Goal: Transaction & Acquisition: Purchase product/service

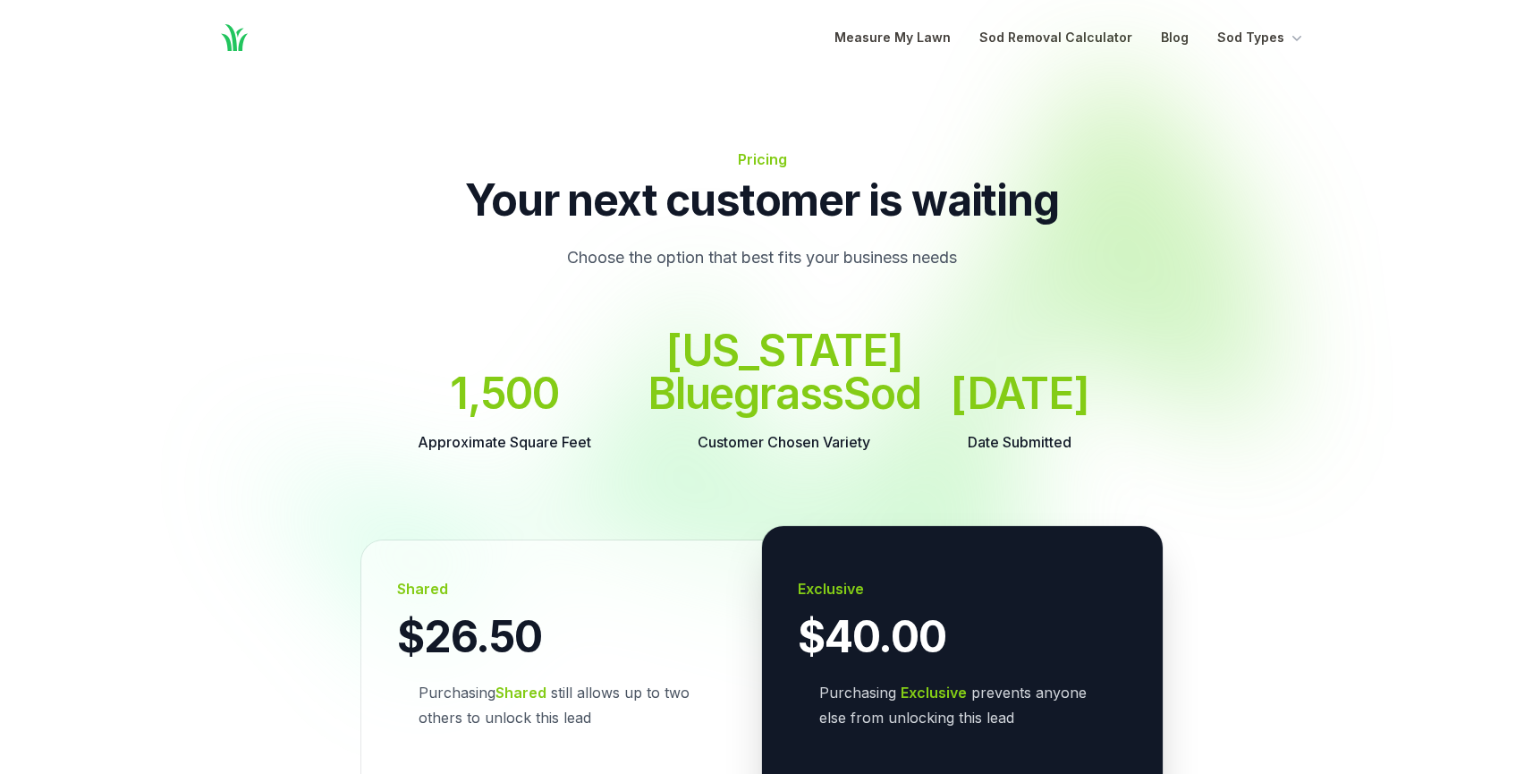
drag, startPoint x: 654, startPoint y: 344, endPoint x: 798, endPoint y: 460, distance: 185.1
click at [798, 415] on dd "[US_STATE] Bluegrass Sod" at bounding box center [785, 372] width 274 height 86
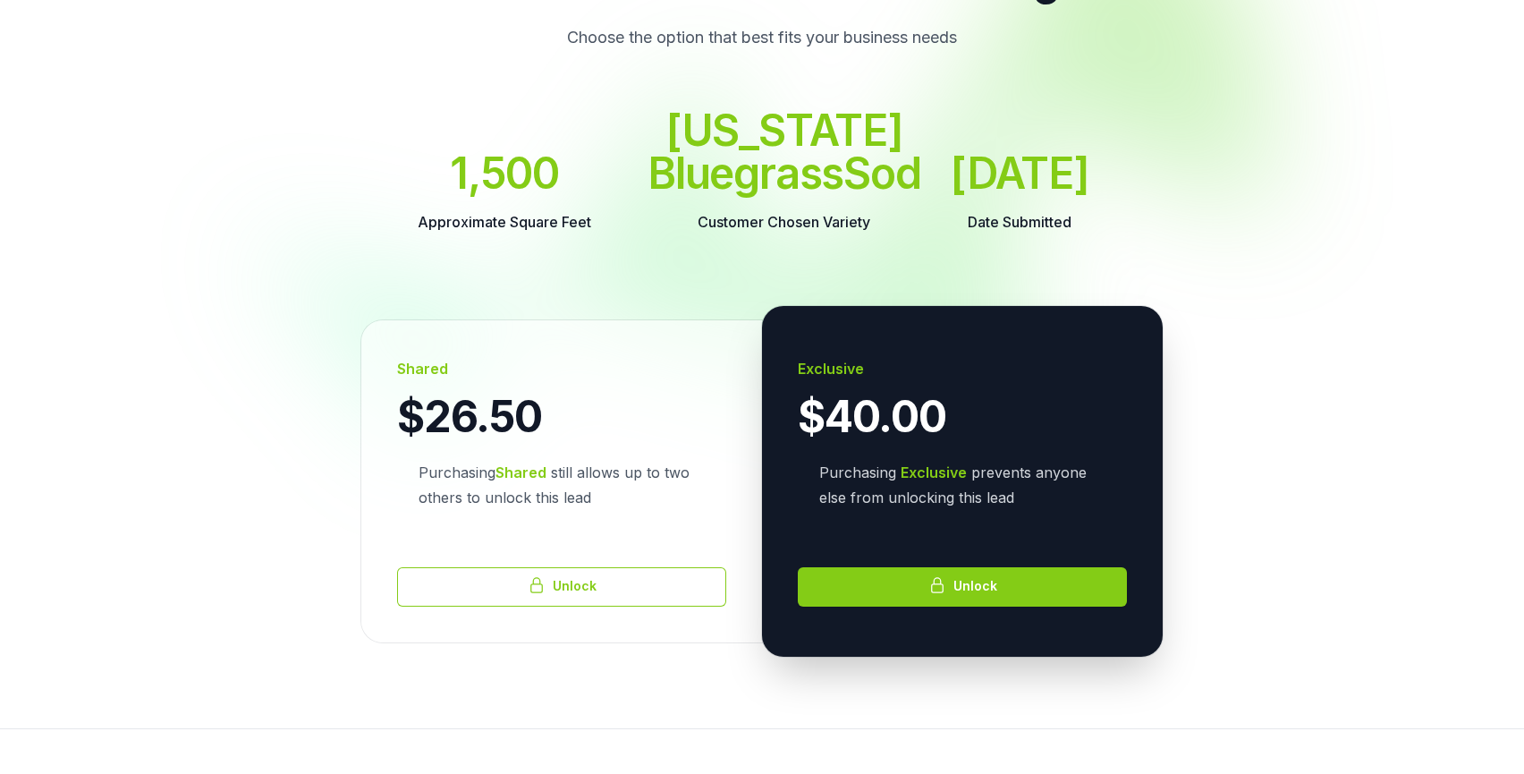
scroll to position [222, 0]
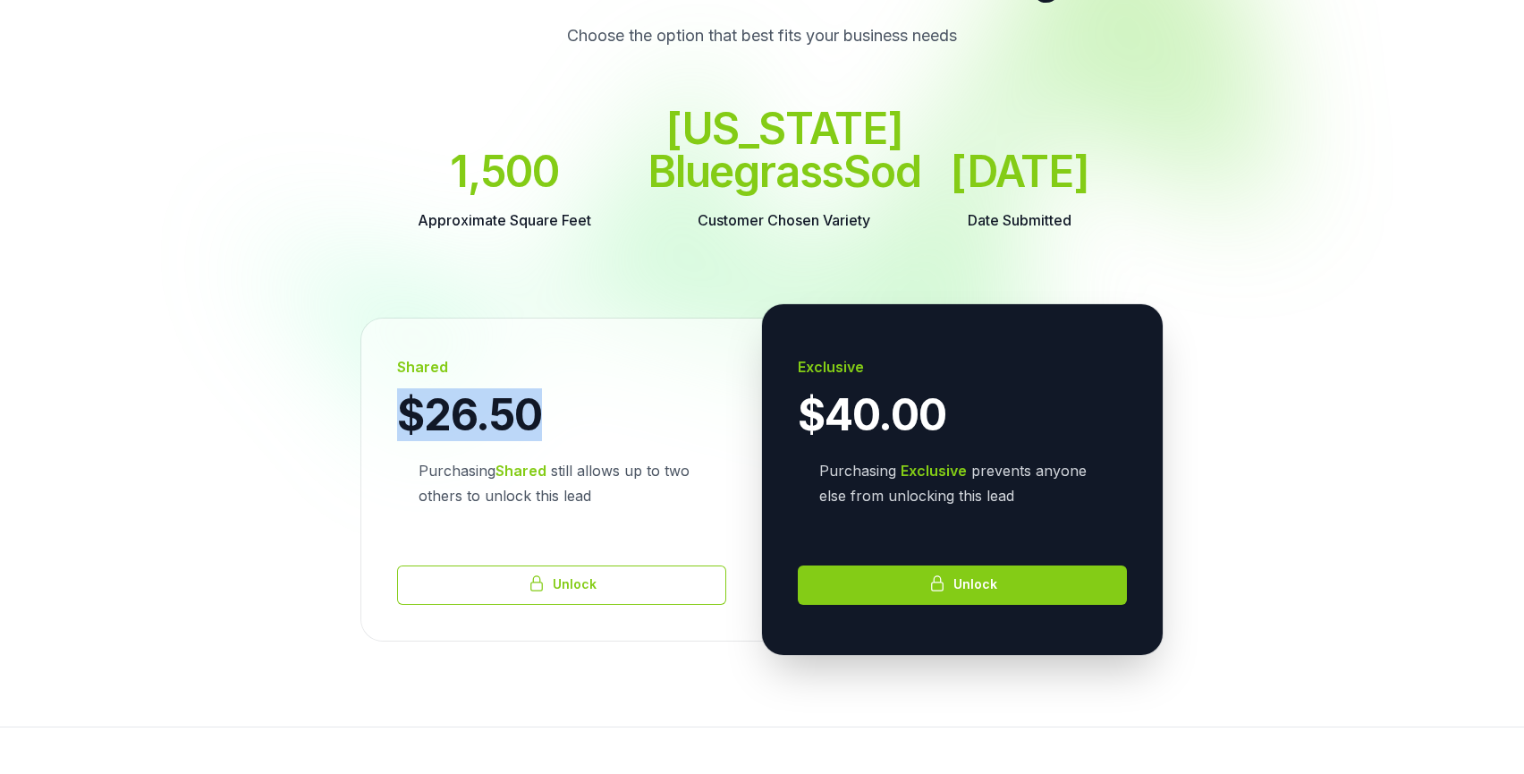
drag, startPoint x: 554, startPoint y: 454, endPoint x: 407, endPoint y: 447, distance: 146.8
click at [407, 437] on p "$26.50" at bounding box center [561, 415] width 329 height 43
click at [407, 437] on span "$26.50" at bounding box center [469, 415] width 145 height 43
drag, startPoint x: 546, startPoint y: 451, endPoint x: 384, endPoint y: 452, distance: 161.9
click at [384, 452] on div "Shared $26.50 Purchasing Shared still allows up to two others to unlock this le…" at bounding box center [561, 479] width 401 height 322
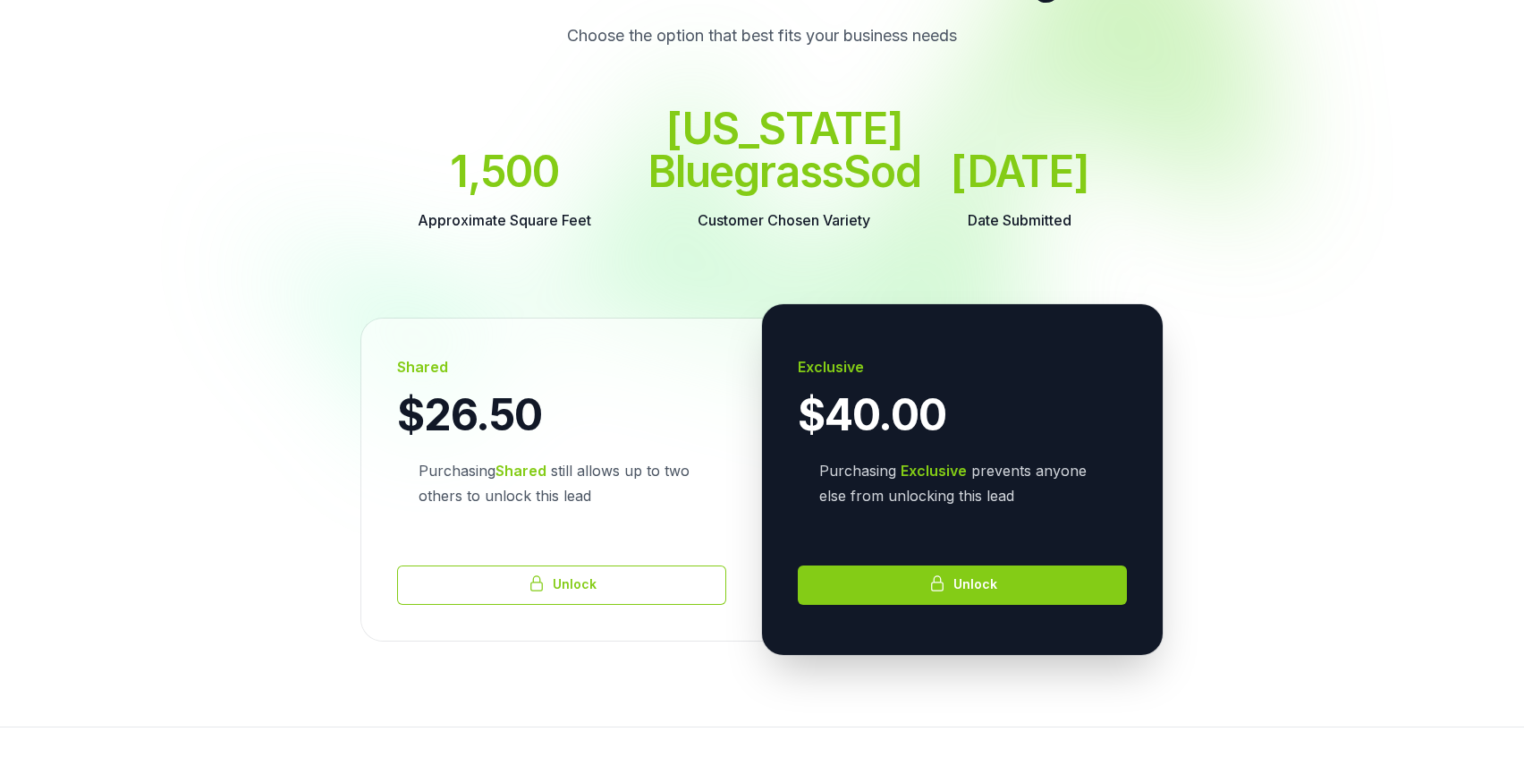
click at [782, 290] on div at bounding box center [762, 146] width 1033 height 607
drag, startPoint x: 557, startPoint y: 466, endPoint x: 402, endPoint y: 461, distance: 155.7
click at [402, 437] on p "$26.50" at bounding box center [561, 415] width 329 height 43
click at [633, 378] on div "Shared $26.50 Purchasing Shared still allows up to two others to unlock this le…" at bounding box center [561, 479] width 401 height 322
drag, startPoint x: 408, startPoint y: 209, endPoint x: 639, endPoint y: 238, distance: 232.6
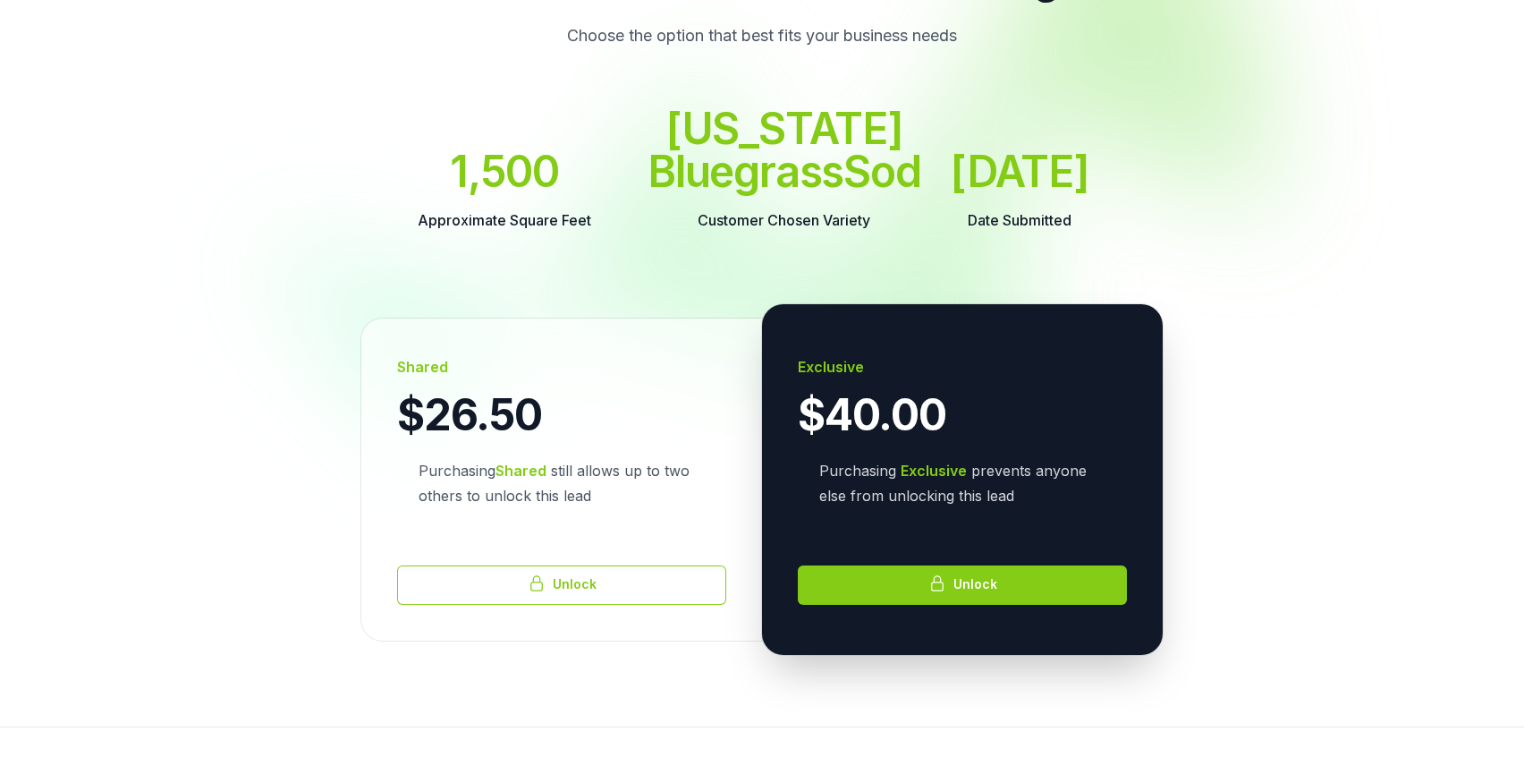
click at [639, 233] on dl "Approximate Square Feet 1,500 Customer Chosen Variety [US_STATE] Bluegrass Sod …" at bounding box center [762, 169] width 744 height 125
click at [1025, 193] on dd "[DATE]" at bounding box center [1020, 171] width 140 height 43
drag, startPoint x: 1092, startPoint y: 230, endPoint x: 879, endPoint y: 185, distance: 217.6
click at [879, 185] on dl "Approximate Square Feet 1,500 Customer Chosen Variety [US_STATE] Bluegrass Sod …" at bounding box center [762, 169] width 744 height 125
click at [971, 193] on dd "[DATE]" at bounding box center [1020, 171] width 140 height 43
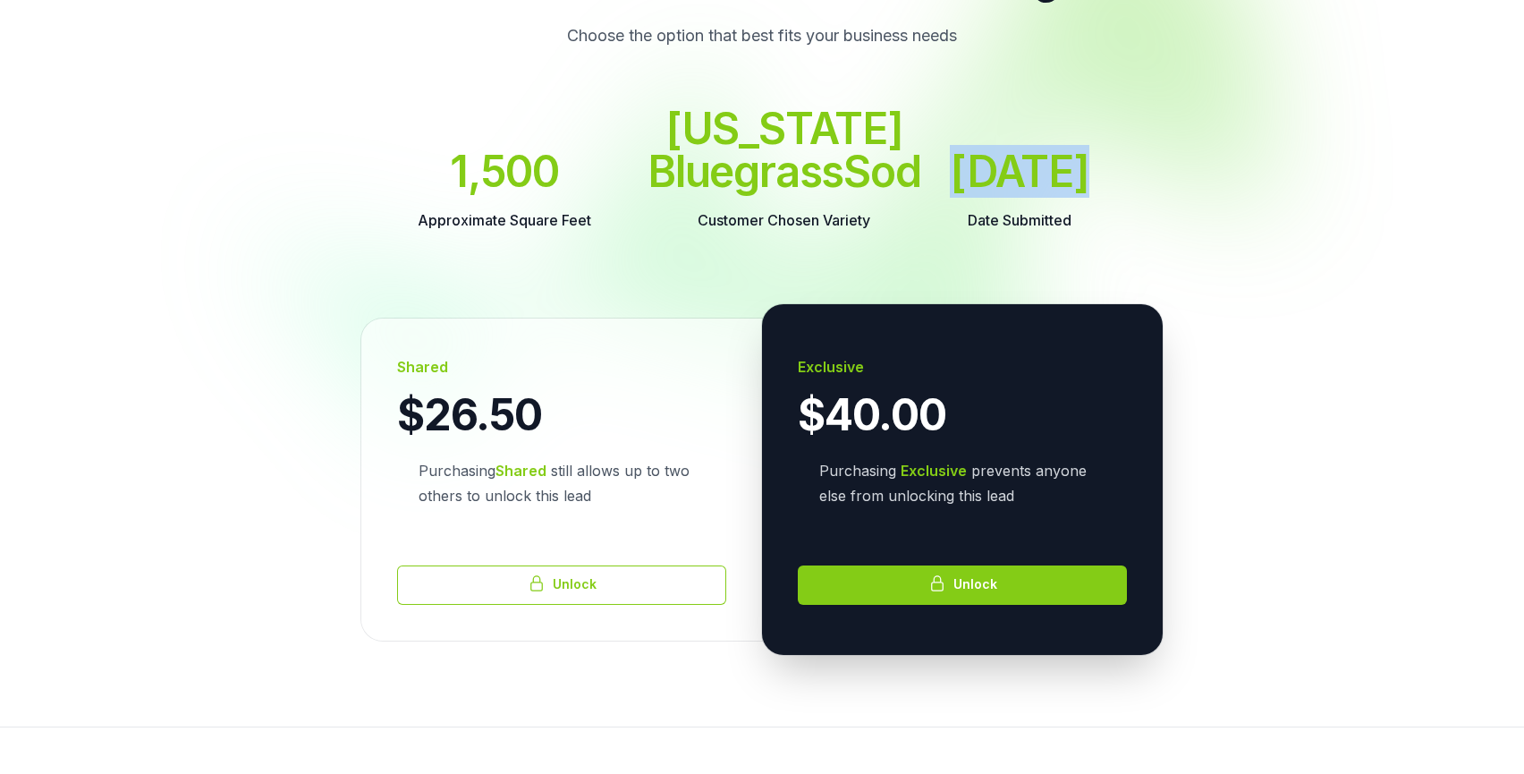
drag, startPoint x: 955, startPoint y: 208, endPoint x: 1070, endPoint y: 211, distance: 114.5
click at [1070, 193] on dd "[DATE]" at bounding box center [1020, 171] width 140 height 43
click at [906, 200] on dl "Approximate Square Feet 1,500 Customer Chosen Variety [US_STATE] Bluegrass Sod …" at bounding box center [762, 169] width 744 height 125
drag, startPoint x: 825, startPoint y: 235, endPoint x: 660, endPoint y: 114, distance: 204.7
click at [660, 114] on dd "[US_STATE] Bluegrass Sod" at bounding box center [785, 150] width 274 height 86
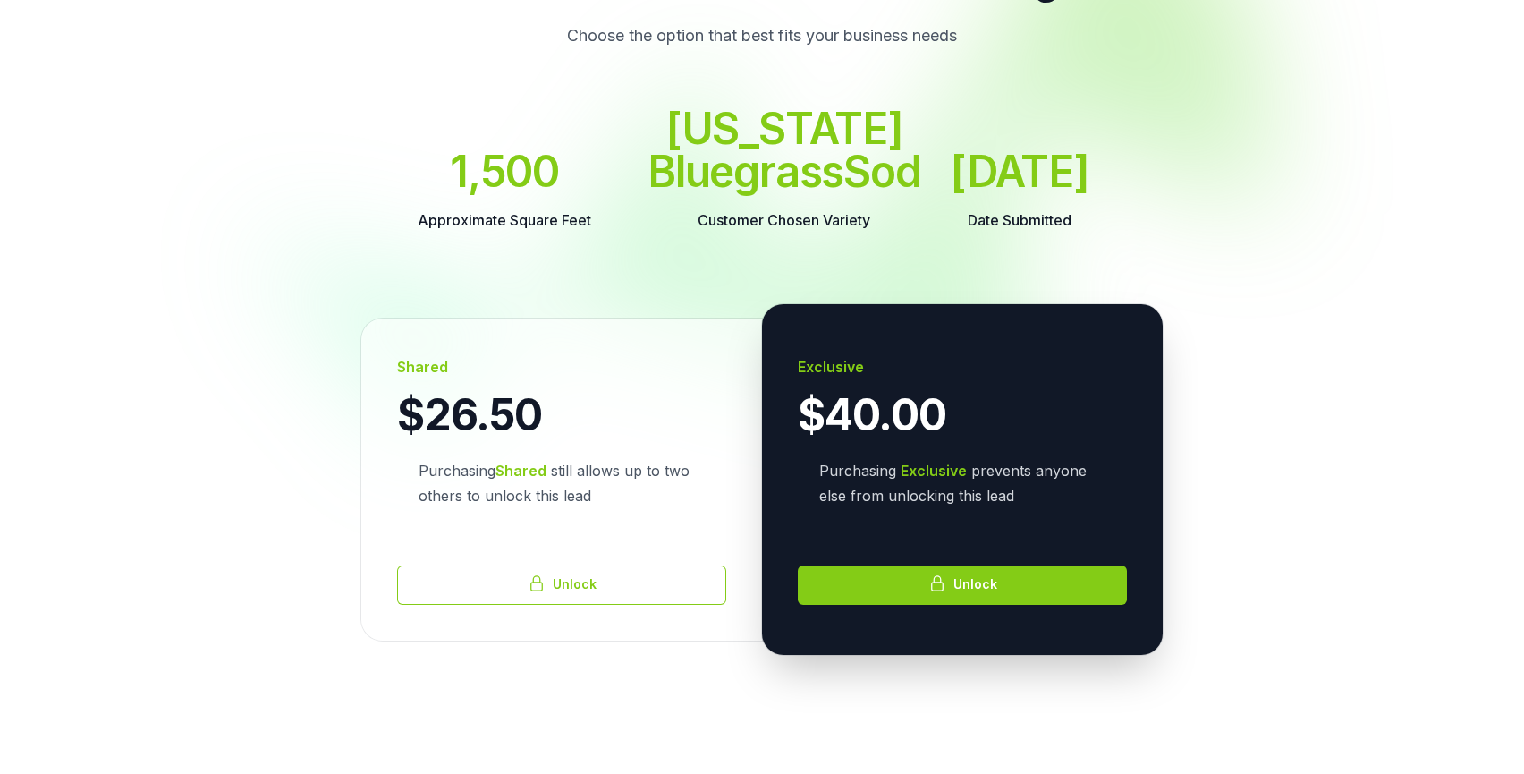
click at [839, 193] on dd "[US_STATE] Bluegrass Sod" at bounding box center [785, 150] width 274 height 86
drag, startPoint x: 562, startPoint y: 237, endPoint x: 390, endPoint y: 226, distance: 172.1
click at [390, 226] on dl "Approximate Square Feet 1,500 Customer Chosen Variety [US_STATE] Bluegrass Sod …" at bounding box center [762, 169] width 744 height 125
click at [963, 193] on dd "[DATE]" at bounding box center [1020, 171] width 140 height 43
drag, startPoint x: 941, startPoint y: 206, endPoint x: 1097, endPoint y: 208, distance: 155.7
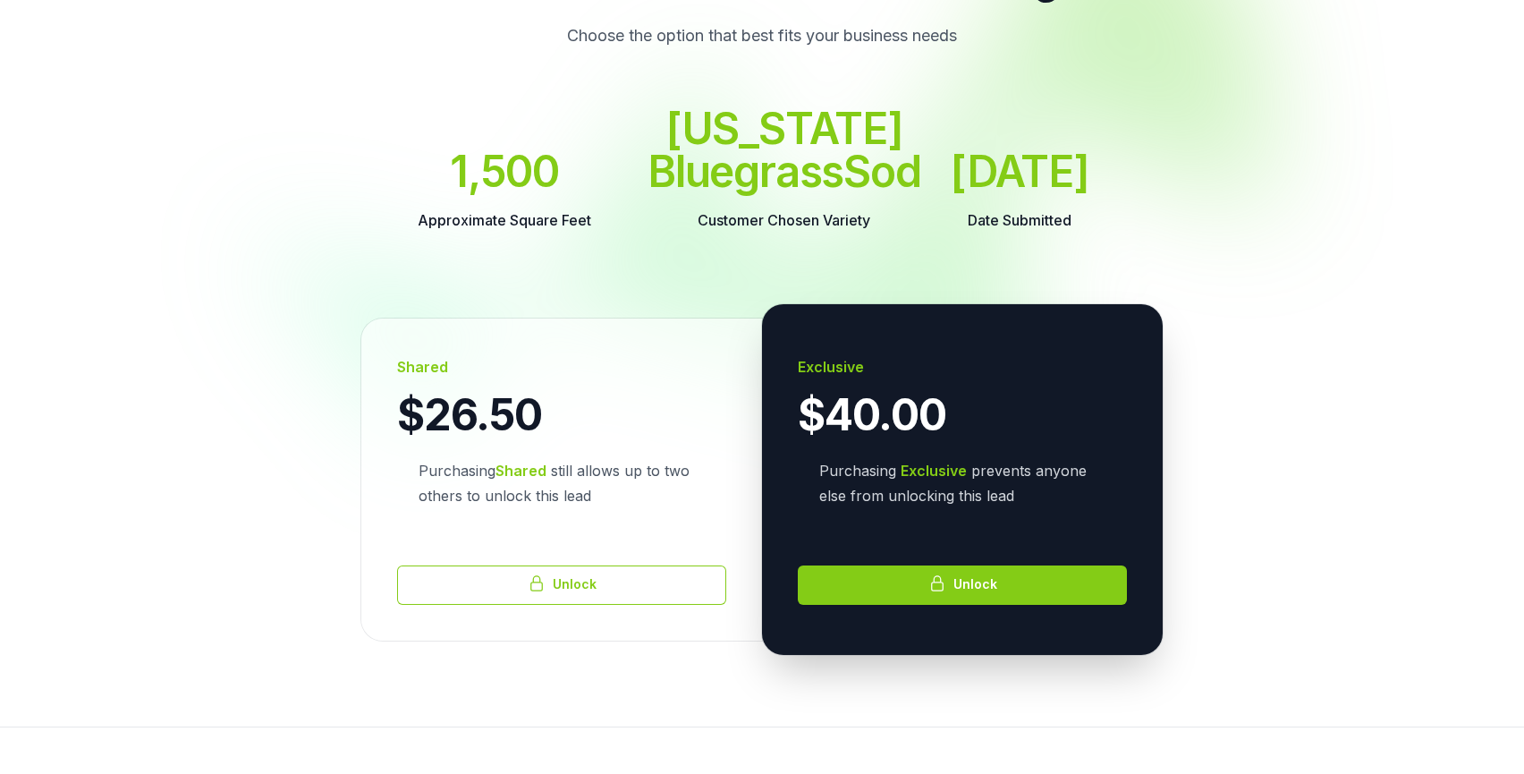
click at [1097, 208] on dl "Approximate Square Feet 1,500 Customer Chosen Variety [US_STATE] Bluegrass Sod …" at bounding box center [762, 169] width 744 height 125
drag, startPoint x: 784, startPoint y: 216, endPoint x: 746, endPoint y: 194, distance: 43.3
click at [746, 193] on dd "[US_STATE] Bluegrass Sod" at bounding box center [785, 150] width 274 height 86
drag, startPoint x: 671, startPoint y: 123, endPoint x: 832, endPoint y: 209, distance: 182.5
click at [832, 193] on dd "[US_STATE] Bluegrass Sod" at bounding box center [785, 150] width 274 height 86
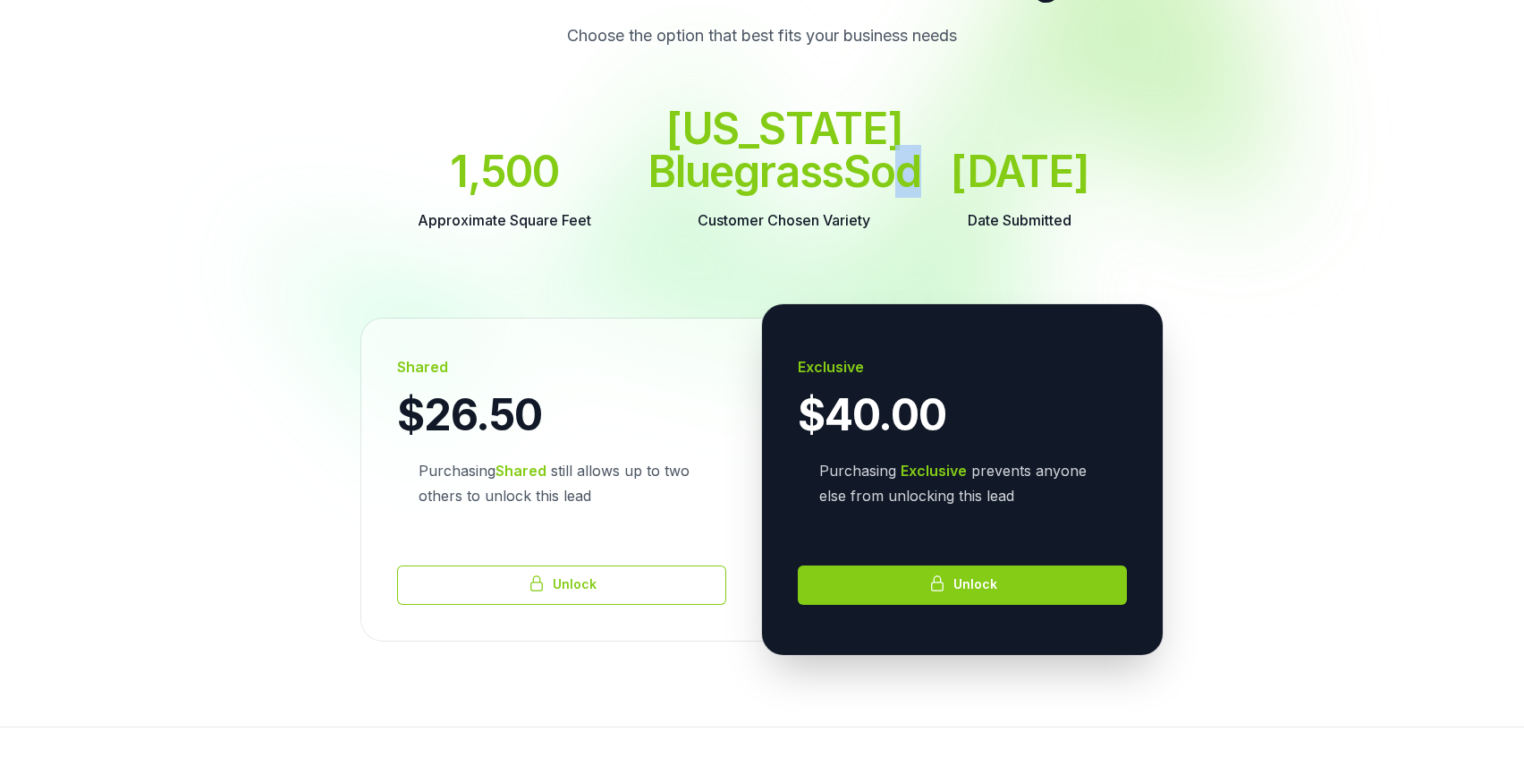
click at [832, 193] on dd "[US_STATE] Bluegrass Sod" at bounding box center [785, 150] width 274 height 86
drag, startPoint x: 832, startPoint y: 209, endPoint x: 643, endPoint y: 119, distance: 209.3
click at [643, 119] on dl "Approximate Square Feet 1,500 Customer Chosen Variety [US_STATE] Bluegrass Sod …" at bounding box center [762, 169] width 744 height 125
click at [1046, 233] on dt "Date Submitted" at bounding box center [1020, 220] width 140 height 25
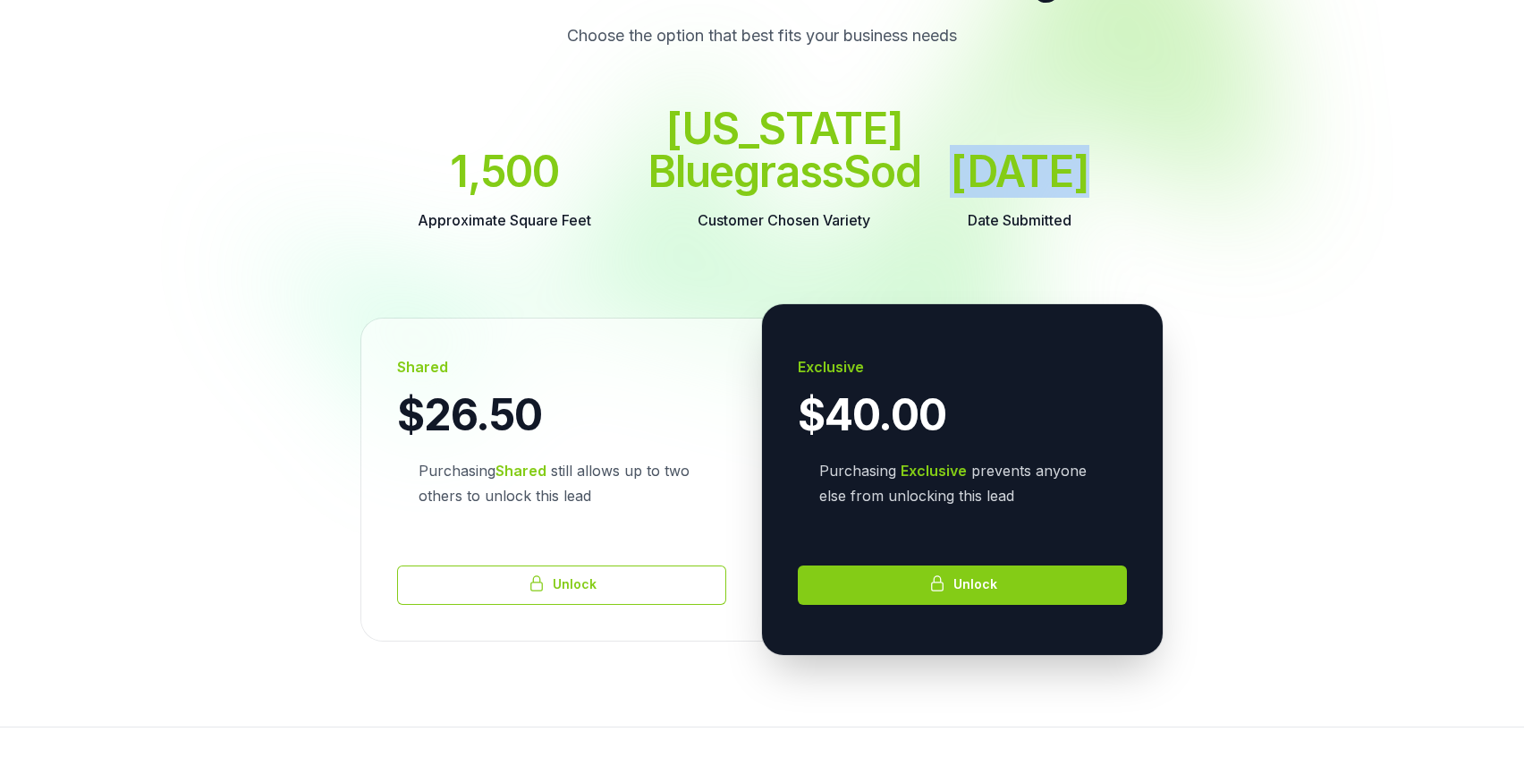
drag, startPoint x: 938, startPoint y: 205, endPoint x: 1080, endPoint y: 228, distance: 144.1
click at [1080, 228] on dl "Approximate Square Feet 1,500 Customer Chosen Variety [US_STATE] Bluegrass Sod …" at bounding box center [762, 169] width 744 height 125
click at [1107, 233] on dl "Approximate Square Feet 1,500 Customer Chosen Variety [US_STATE] Bluegrass Sod …" at bounding box center [762, 169] width 744 height 125
drag, startPoint x: 1090, startPoint y: 220, endPoint x: 958, endPoint y: 200, distance: 133.0
click at [958, 193] on dd "[DATE]" at bounding box center [1020, 171] width 140 height 43
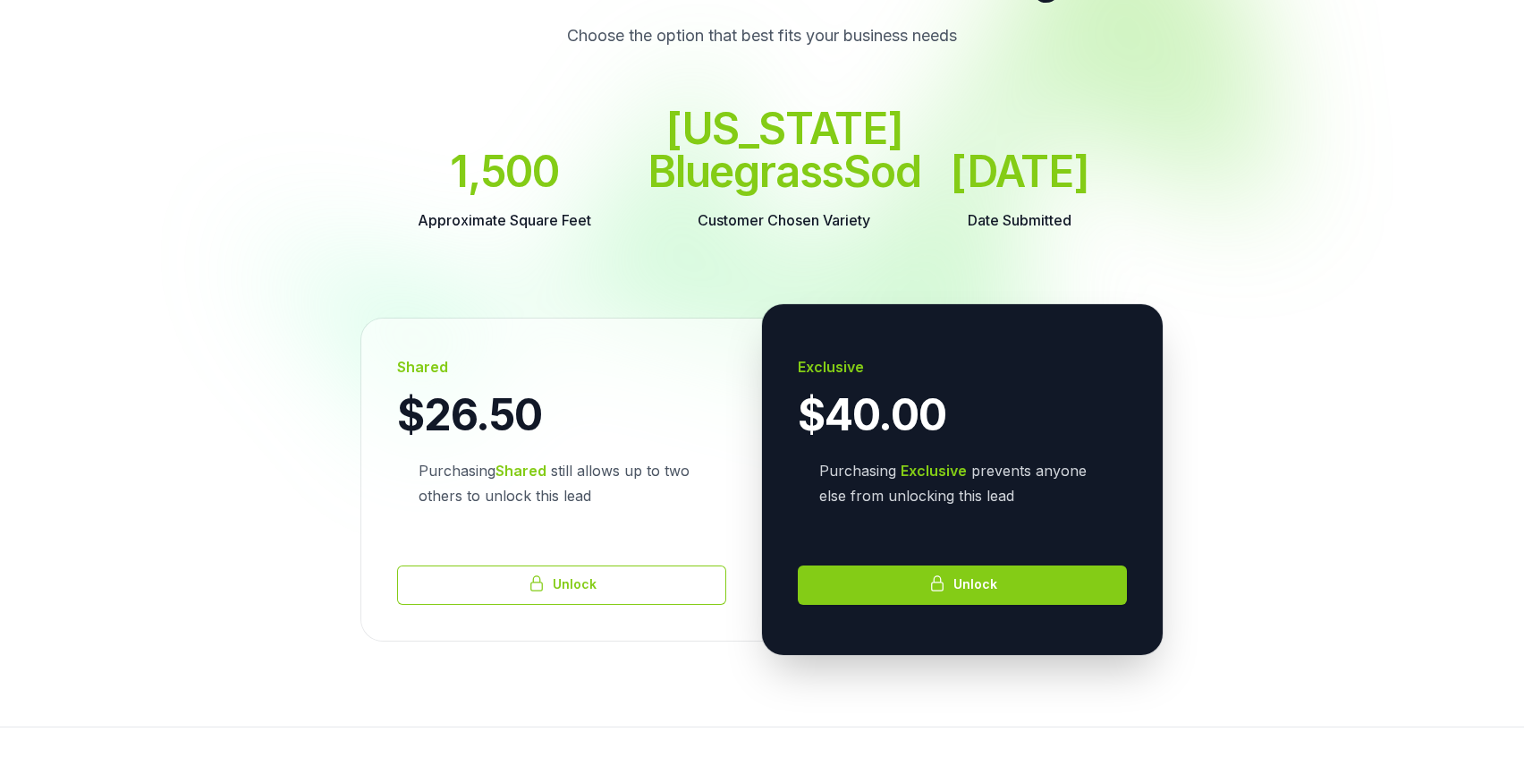
click at [1017, 327] on div at bounding box center [762, 146] width 1033 height 607
